Goal: Check status: Check status

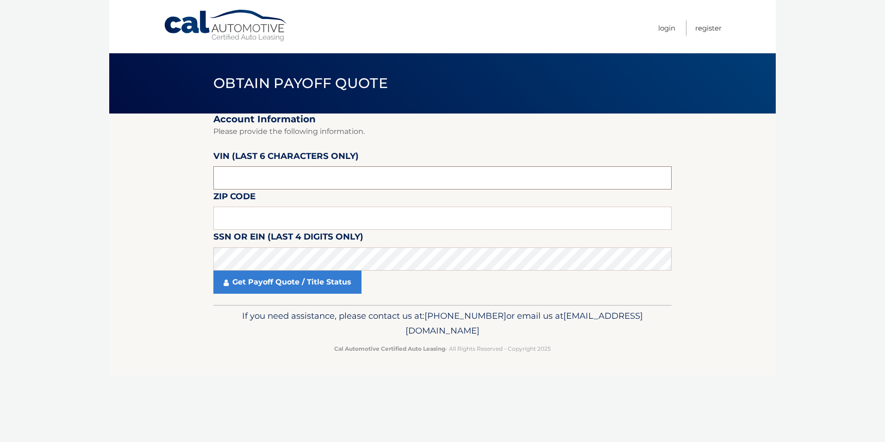
click at [284, 181] on input "text" at bounding box center [442, 177] width 458 height 23
click at [267, 174] on input "text" at bounding box center [442, 177] width 458 height 23
paste input "NT1911"
type input "NT1911"
click at [232, 220] on input "text" at bounding box center [442, 217] width 458 height 23
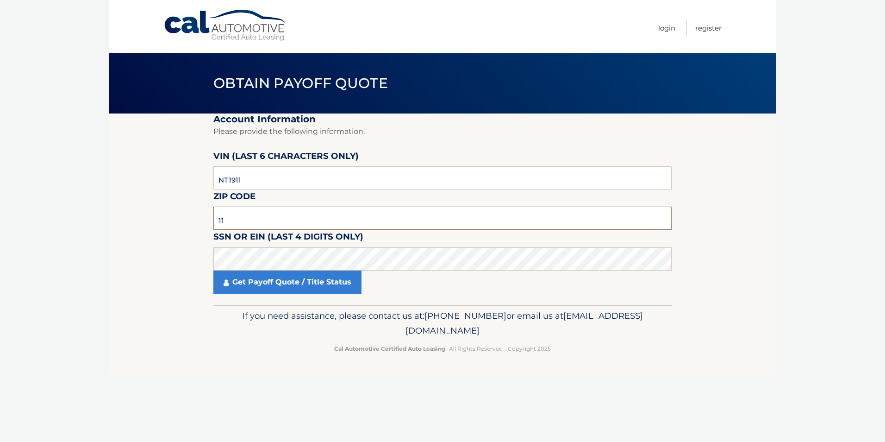
type input "1"
type input "11779"
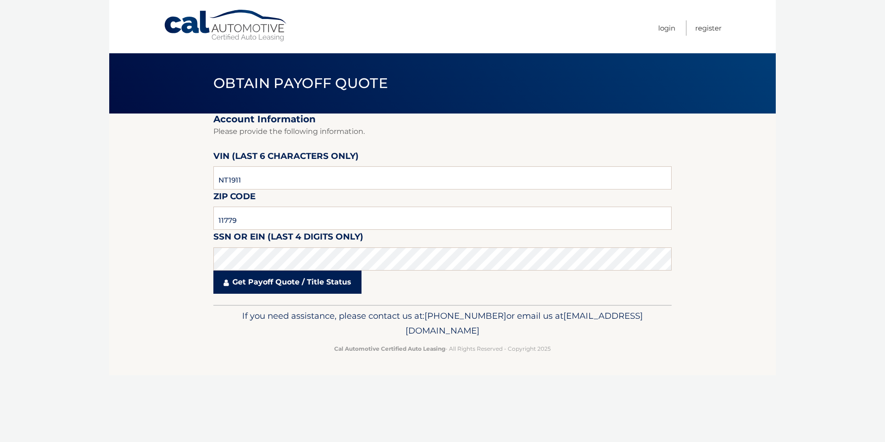
click at [313, 287] on link "Get Payoff Quote / Title Status" at bounding box center [287, 281] width 148 height 23
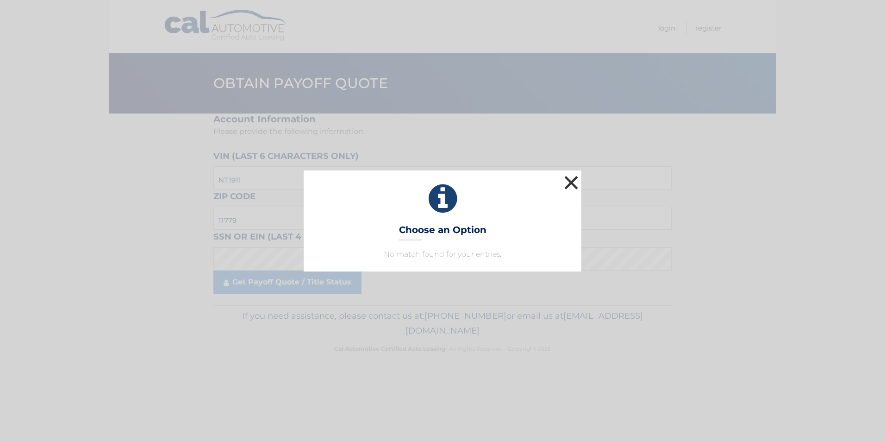
click at [573, 181] on button "×" at bounding box center [571, 182] width 19 height 19
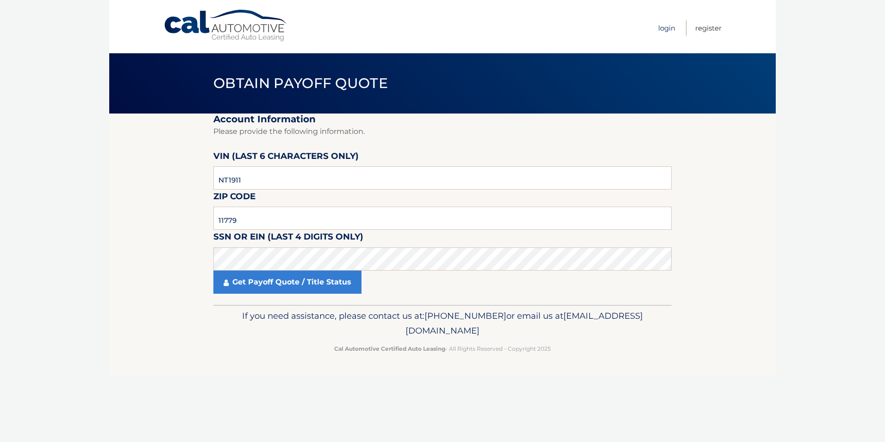
click at [666, 28] on link "Login" at bounding box center [666, 27] width 17 height 15
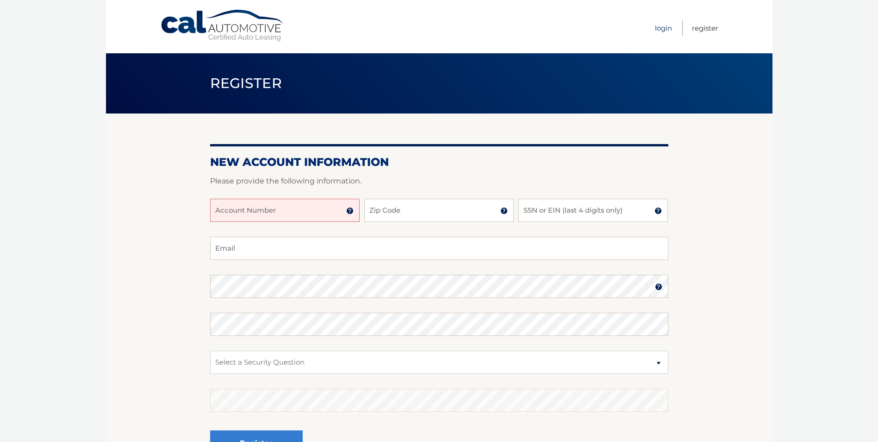
click at [663, 27] on link "Login" at bounding box center [663, 27] width 17 height 15
